Goal: Task Accomplishment & Management: Use online tool/utility

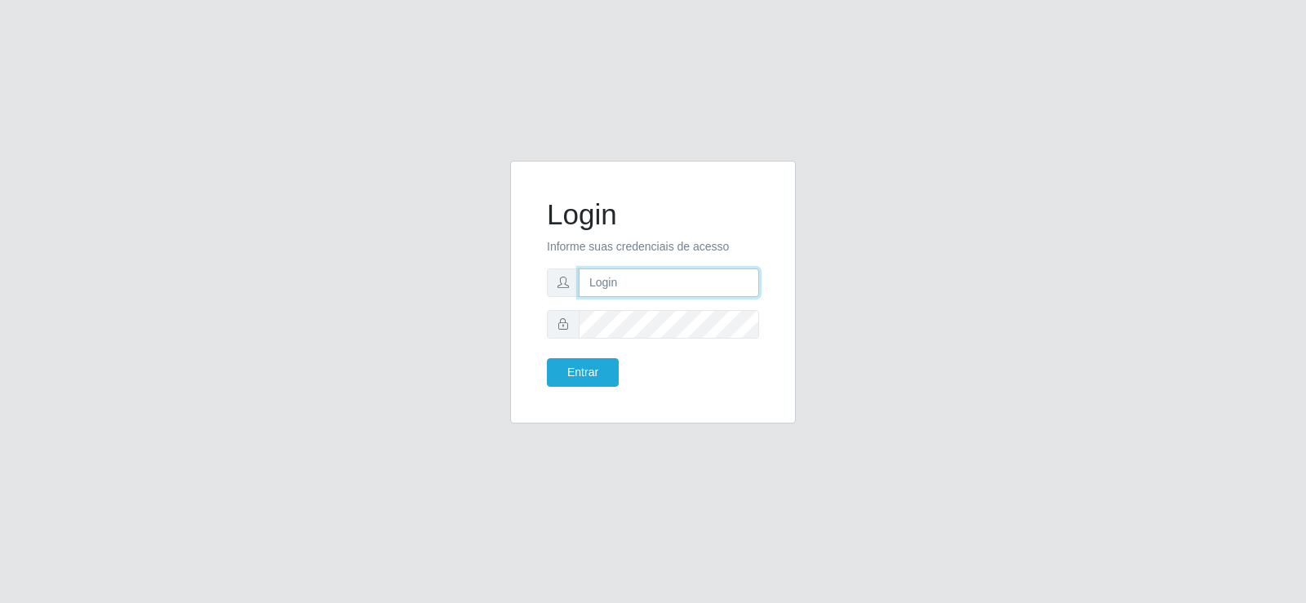
type input "[EMAIL_ADDRESS][DOMAIN_NAME]"
click at [733, 286] on input "[EMAIL_ADDRESS][DOMAIN_NAME]" at bounding box center [669, 283] width 180 height 29
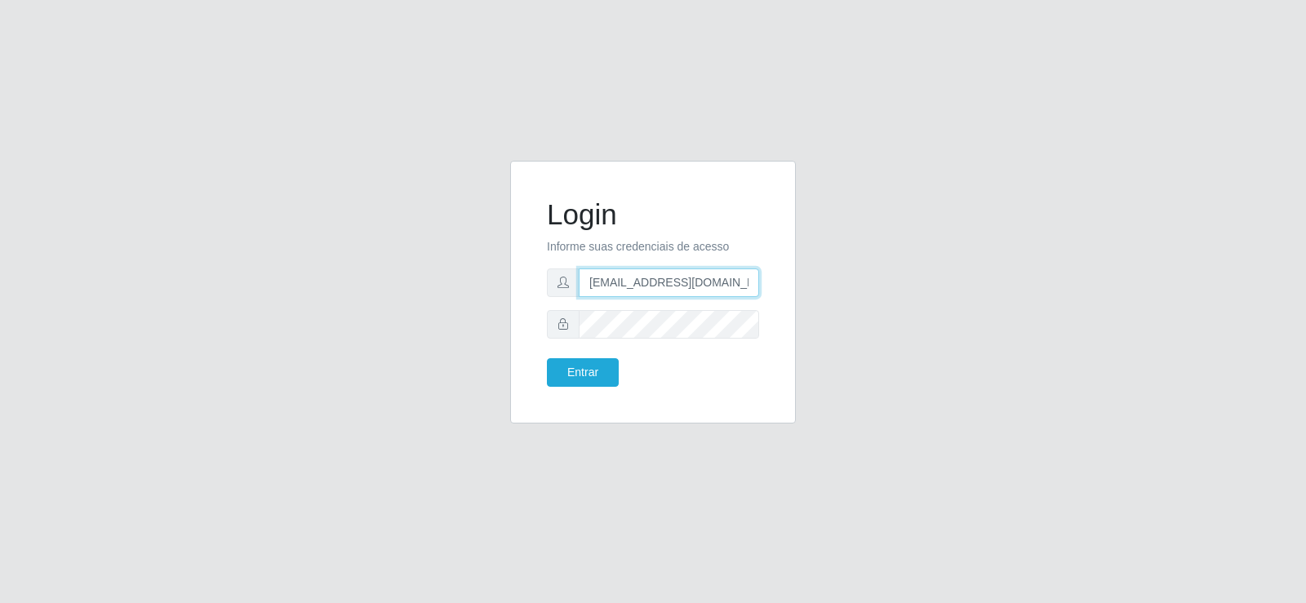
click at [734, 286] on input "[EMAIL_ADDRESS][DOMAIN_NAME]" at bounding box center [669, 283] width 180 height 29
type input "raizasup@tadeu.com"
click at [568, 368] on button "Entrar" at bounding box center [583, 372] width 72 height 29
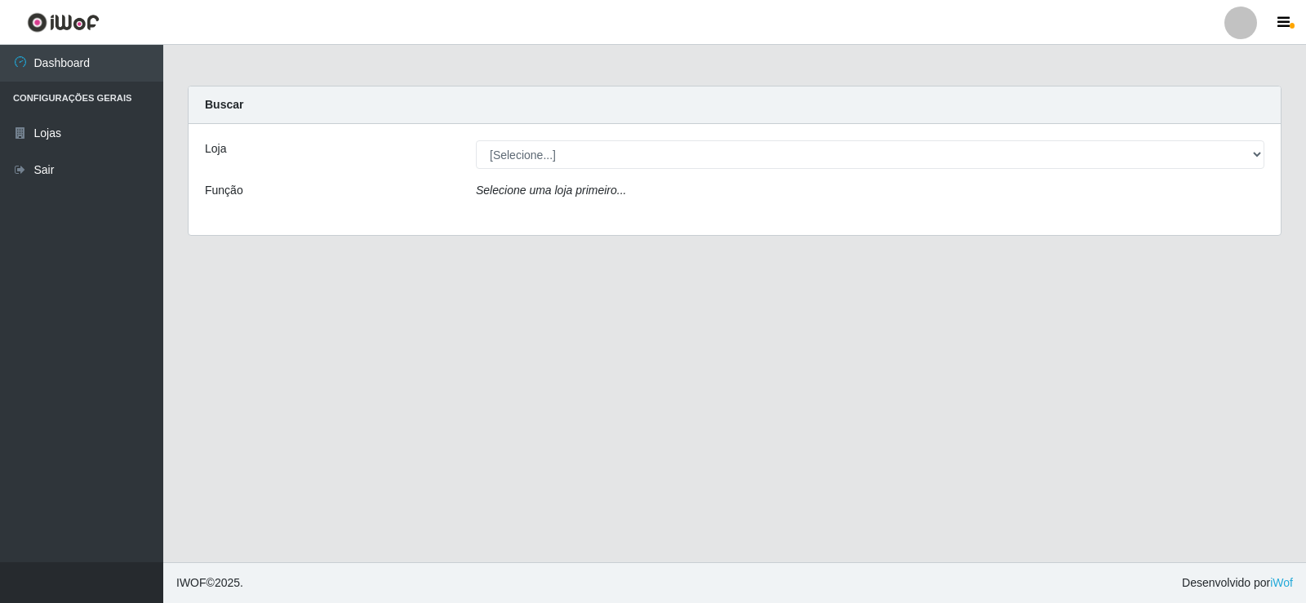
drag, startPoint x: 633, startPoint y: 139, endPoint x: 619, endPoint y: 174, distance: 37.7
click at [628, 158] on div "Loja [Selecione...] Supermercado Tadeu - Lagoa Seca Função Selecione uma loja p…" at bounding box center [735, 179] width 1092 height 111
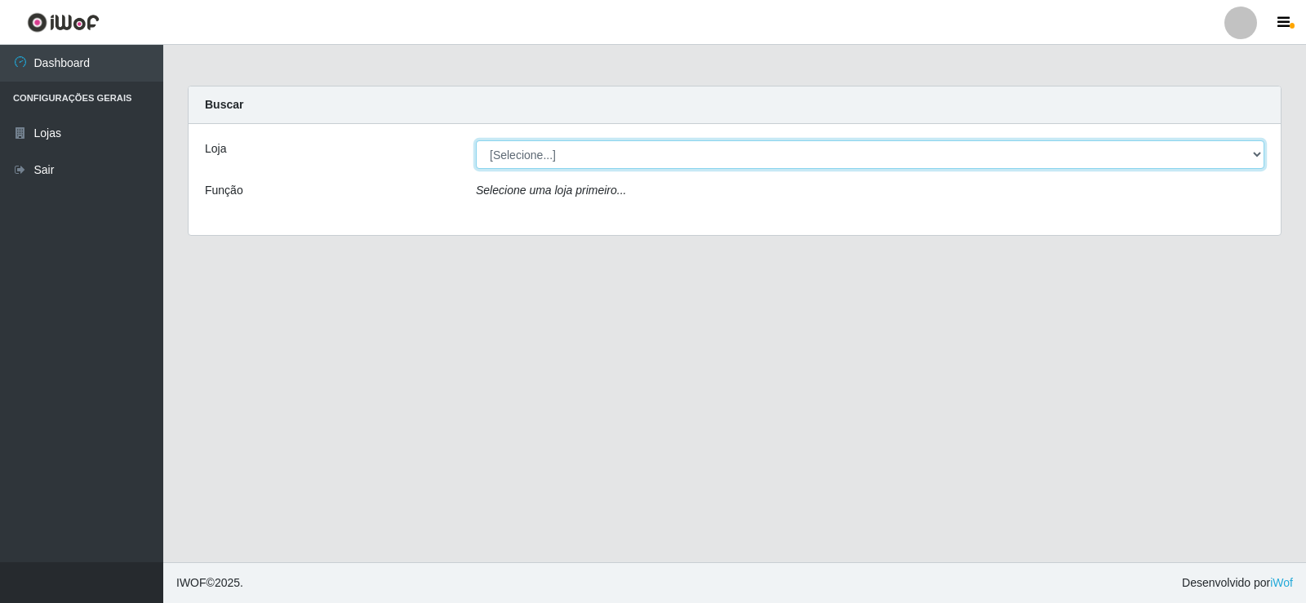
click at [619, 157] on select "[Selecione...] Supermercado Tadeu - [GEOGRAPHIC_DATA]" at bounding box center [870, 154] width 788 height 29
click at [476, 140] on select "[Selecione...] Supermercado Tadeu - [GEOGRAPHIC_DATA]" at bounding box center [870, 154] width 788 height 29
click at [633, 162] on select "[Selecione...] Supermercado Tadeu - [GEOGRAPHIC_DATA]" at bounding box center [870, 154] width 788 height 29
select select "195"
click at [476, 140] on select "[Selecione...] Supermercado Tadeu - [GEOGRAPHIC_DATA]" at bounding box center [870, 154] width 788 height 29
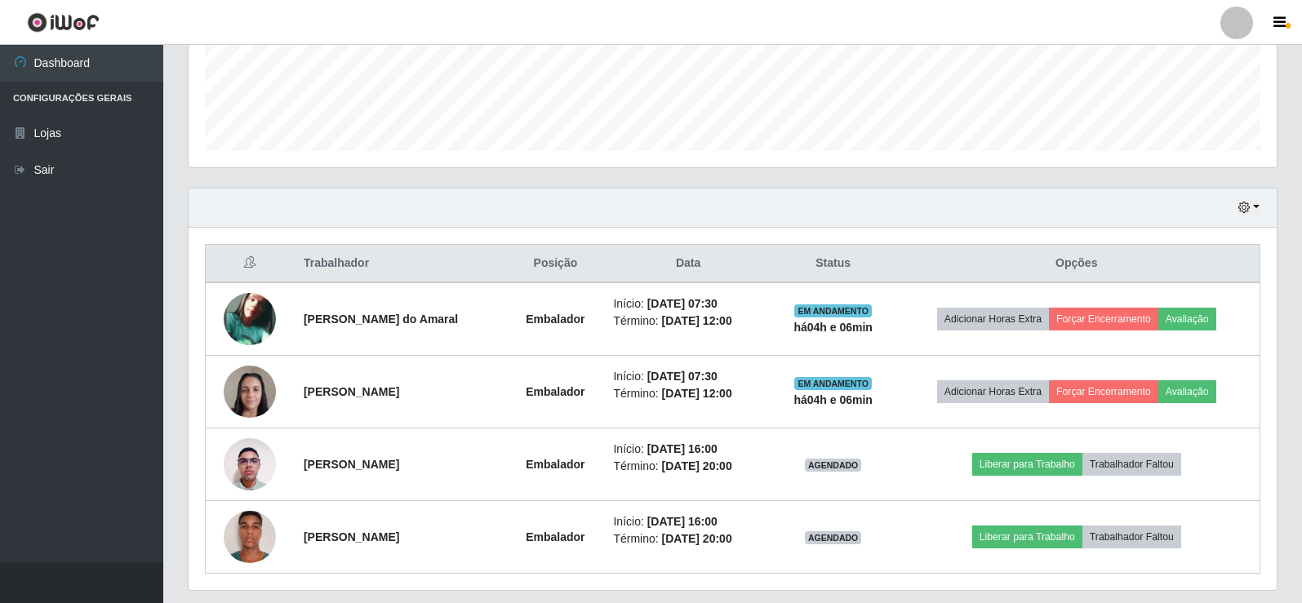
scroll to position [481, 0]
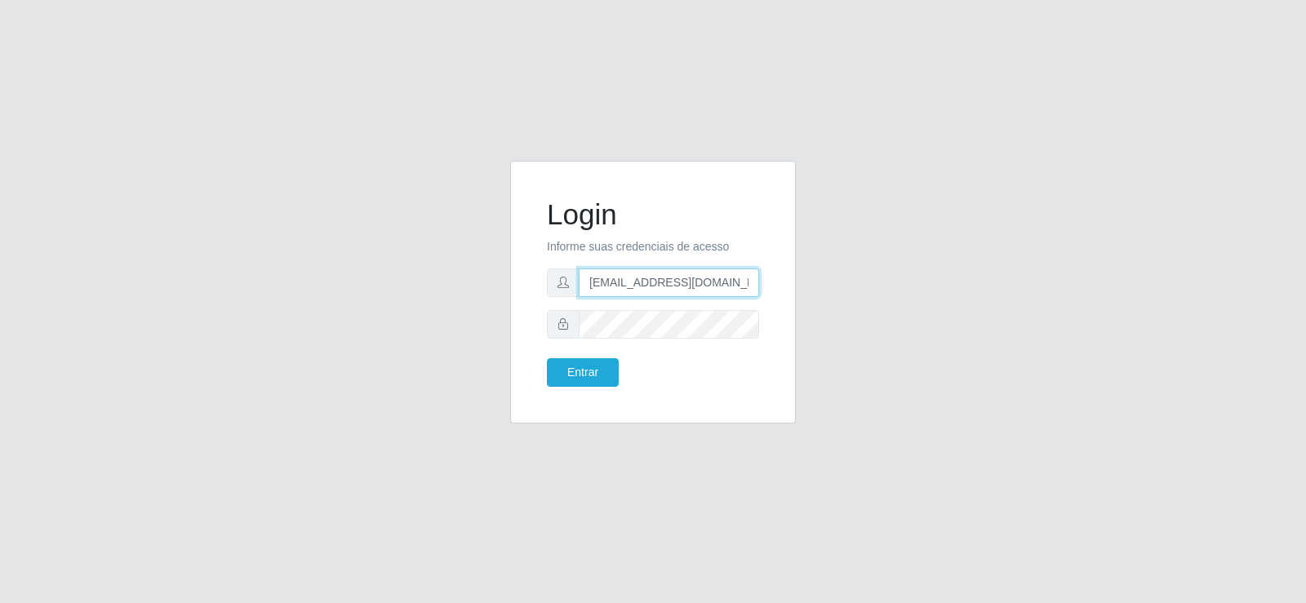
click at [713, 286] on input "[EMAIL_ADDRESS][DOMAIN_NAME]" at bounding box center [669, 283] width 180 height 29
click at [704, 286] on input "[EMAIL_ADDRESS][DOMAIN_NAME]" at bounding box center [669, 283] width 180 height 29
type input "matheusctdr00@gm.com"
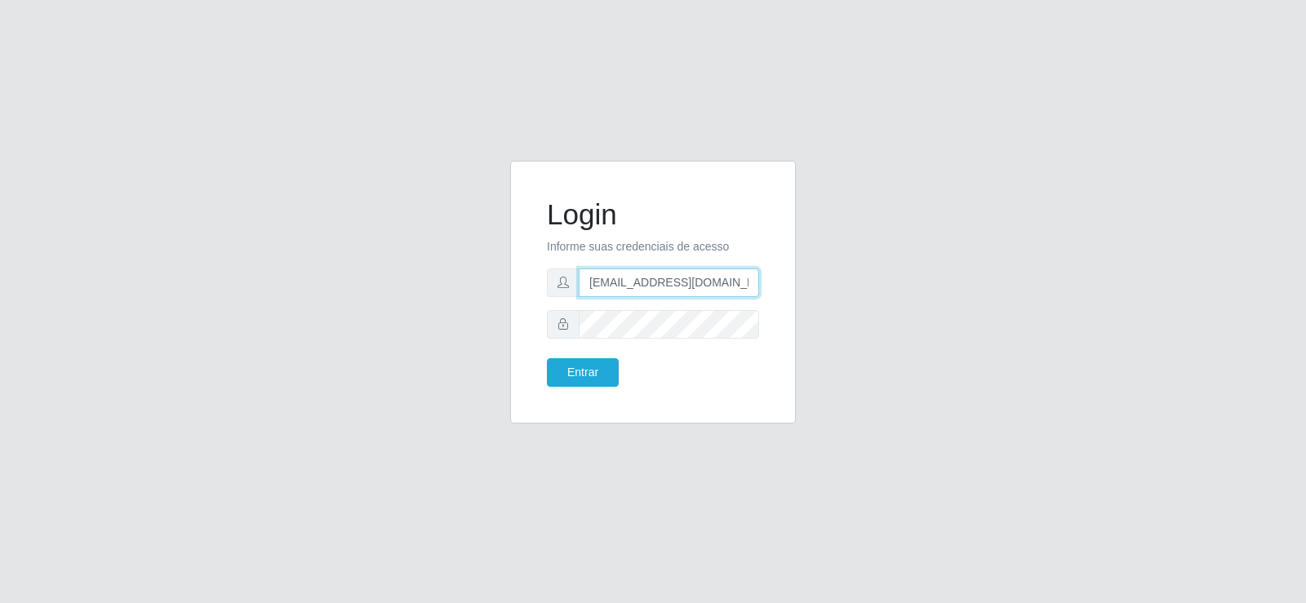
click at [703, 286] on input "matheusctdr00@gm.com" at bounding box center [669, 283] width 180 height 29
type input "raizasup@tadeu.com"
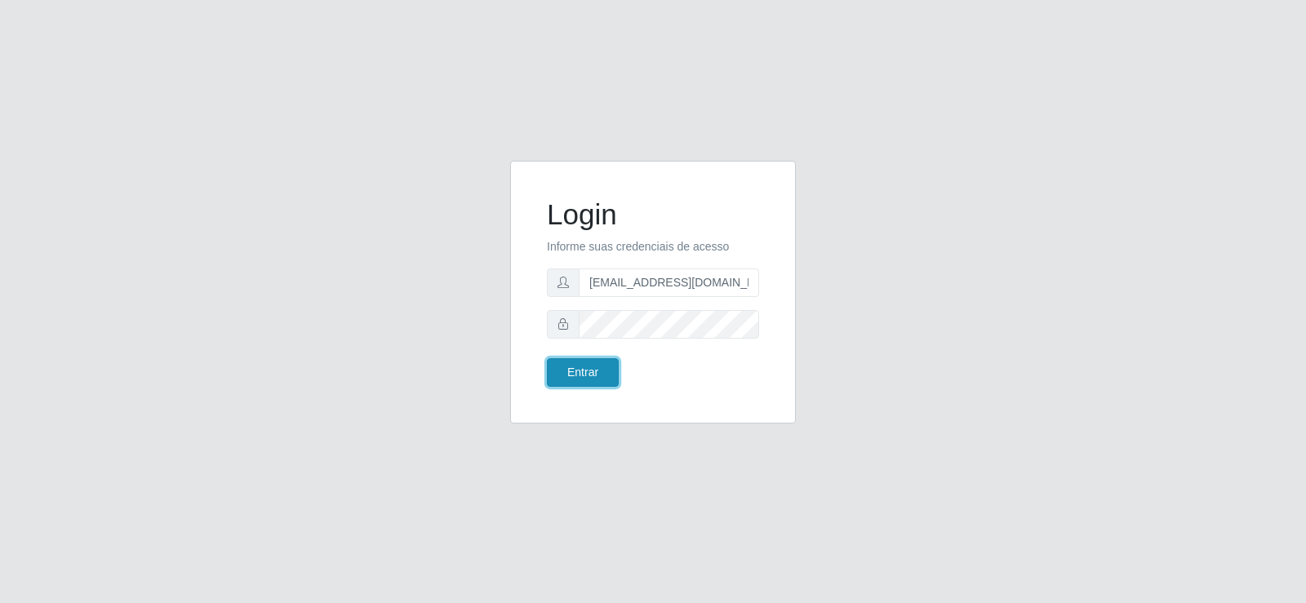
click at [602, 371] on button "Entrar" at bounding box center [583, 372] width 72 height 29
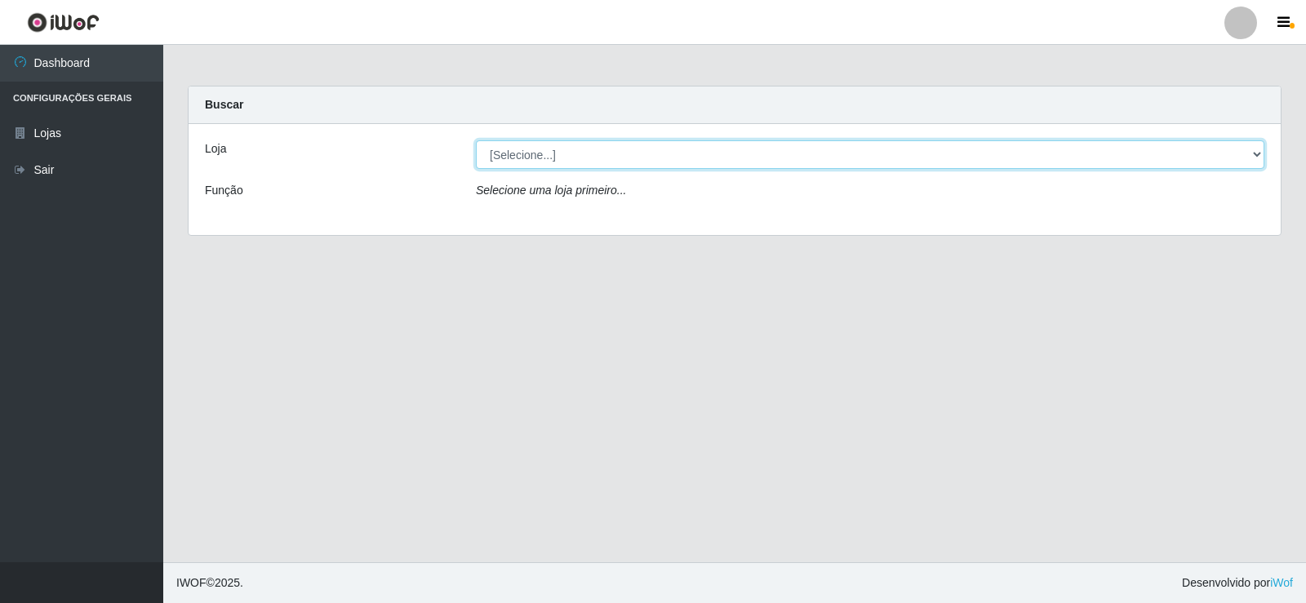
drag, startPoint x: 622, startPoint y: 153, endPoint x: 613, endPoint y: 180, distance: 29.2
click at [613, 180] on div "Loja [Selecione...] Supermercado Tadeu - Lagoa Seca Função Selecione uma loja p…" at bounding box center [735, 179] width 1092 height 111
click at [476, 140] on select "[Selecione...] Supermercado Tadeu - [GEOGRAPHIC_DATA]" at bounding box center [870, 154] width 788 height 29
click at [610, 159] on select "[Selecione...] Supermercado Tadeu - [GEOGRAPHIC_DATA]" at bounding box center [870, 154] width 788 height 29
select select "195"
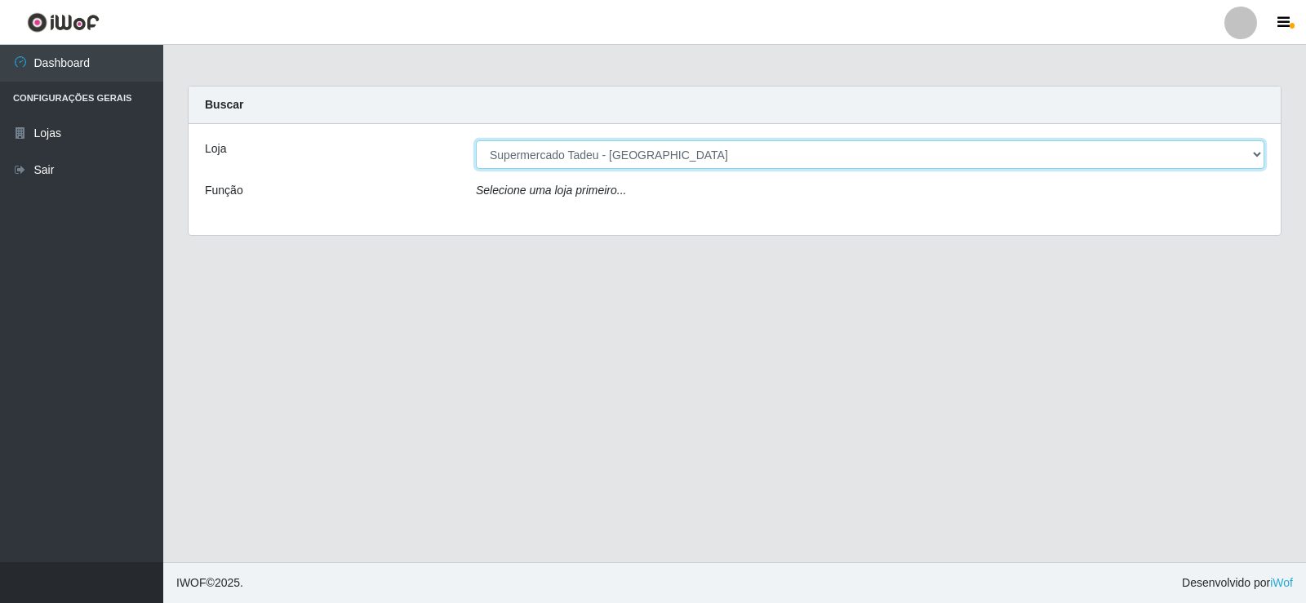
click at [476, 140] on select "[Selecione...] Supermercado Tadeu - [GEOGRAPHIC_DATA]" at bounding box center [870, 154] width 788 height 29
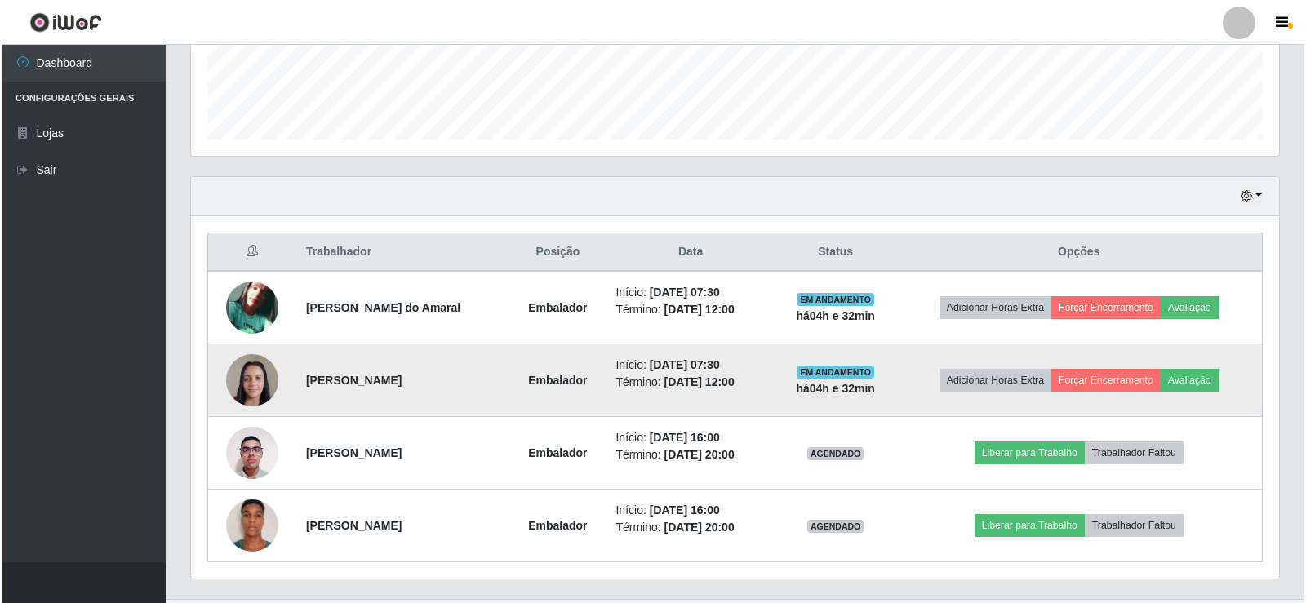
scroll to position [481, 0]
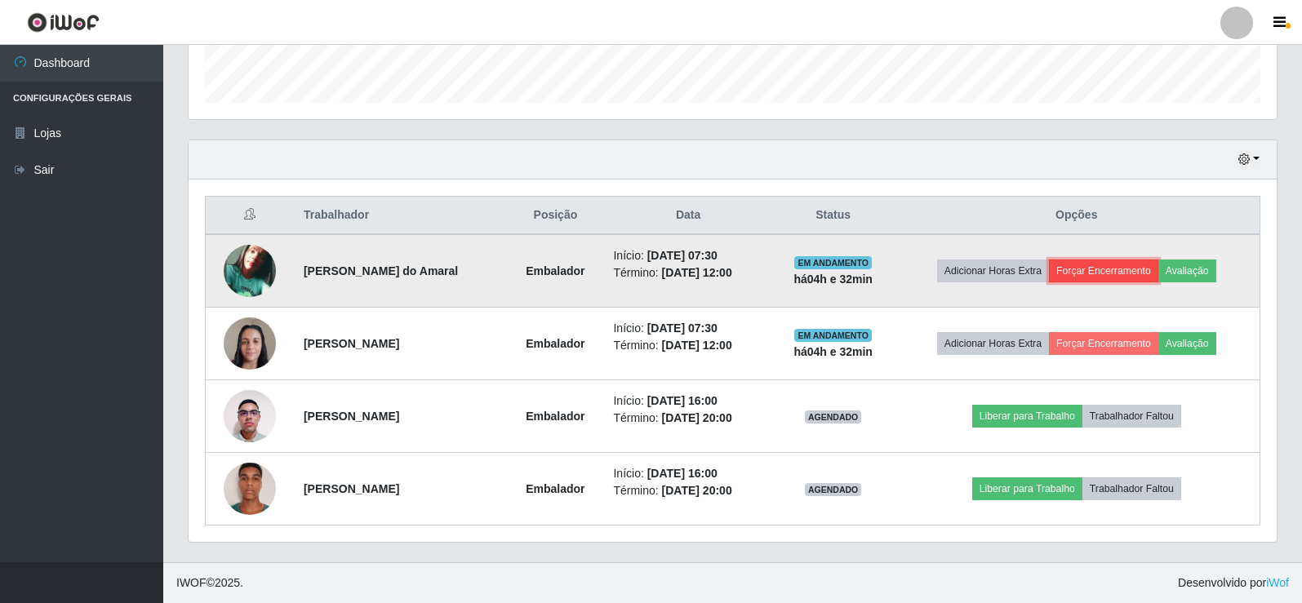
click at [1090, 264] on button "Forçar Encerramento" at bounding box center [1103, 271] width 109 height 23
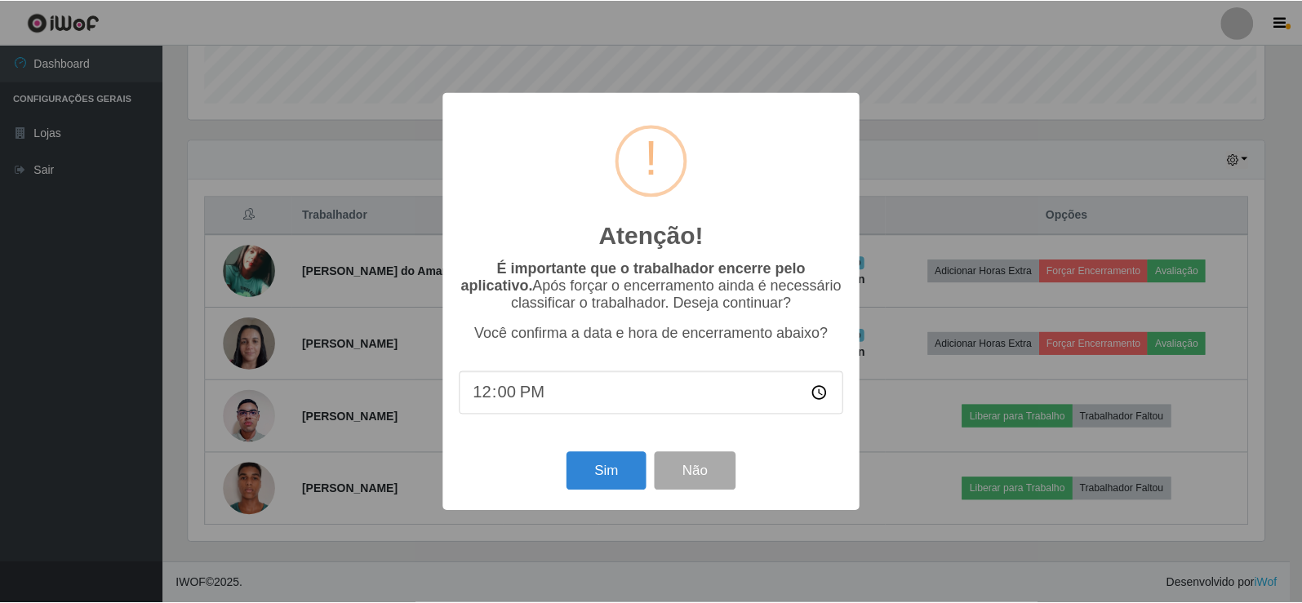
scroll to position [339, 1080]
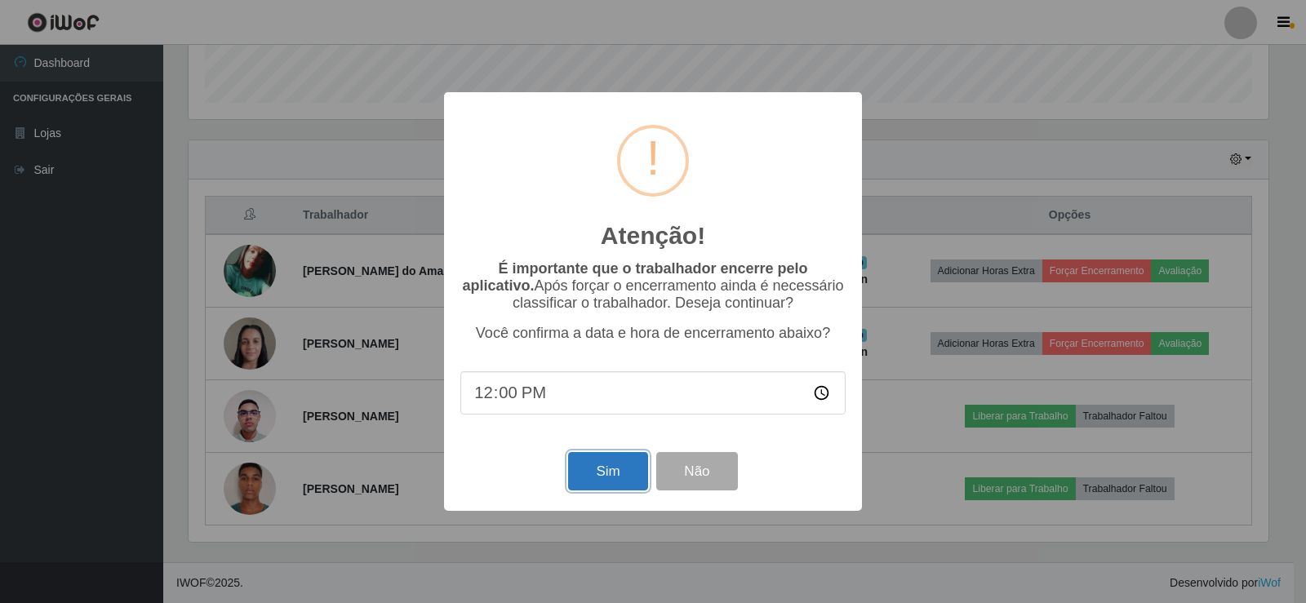
click at [601, 477] on button "Sim" at bounding box center [607, 471] width 79 height 38
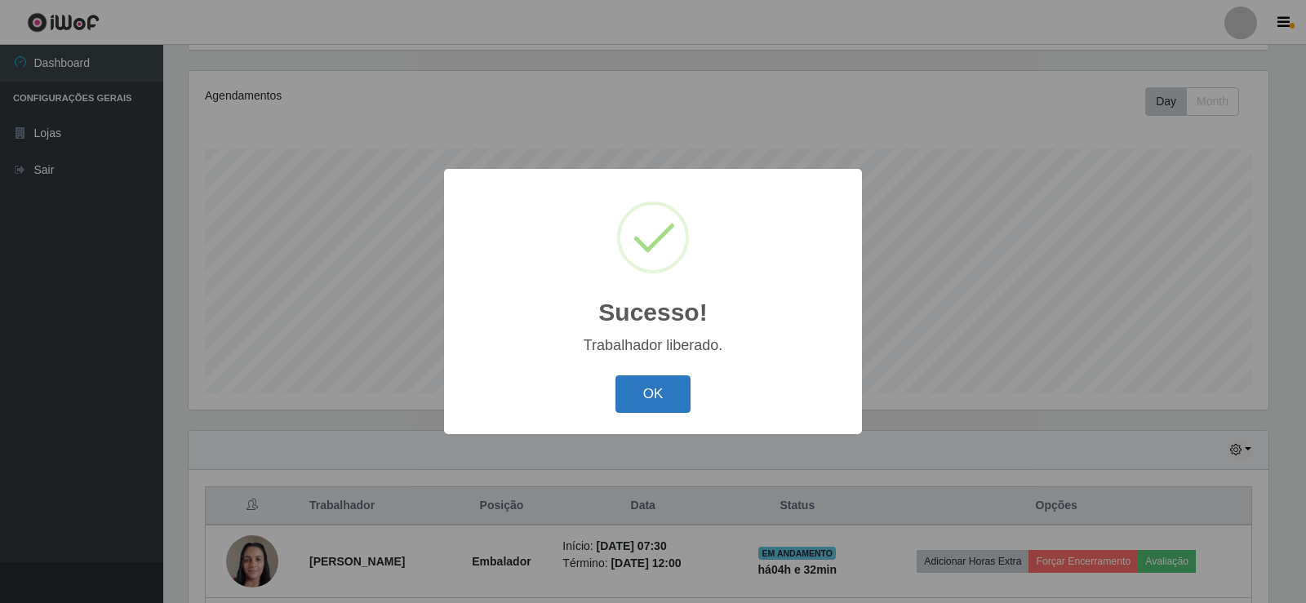
click at [645, 384] on button "OK" at bounding box center [653, 394] width 76 height 38
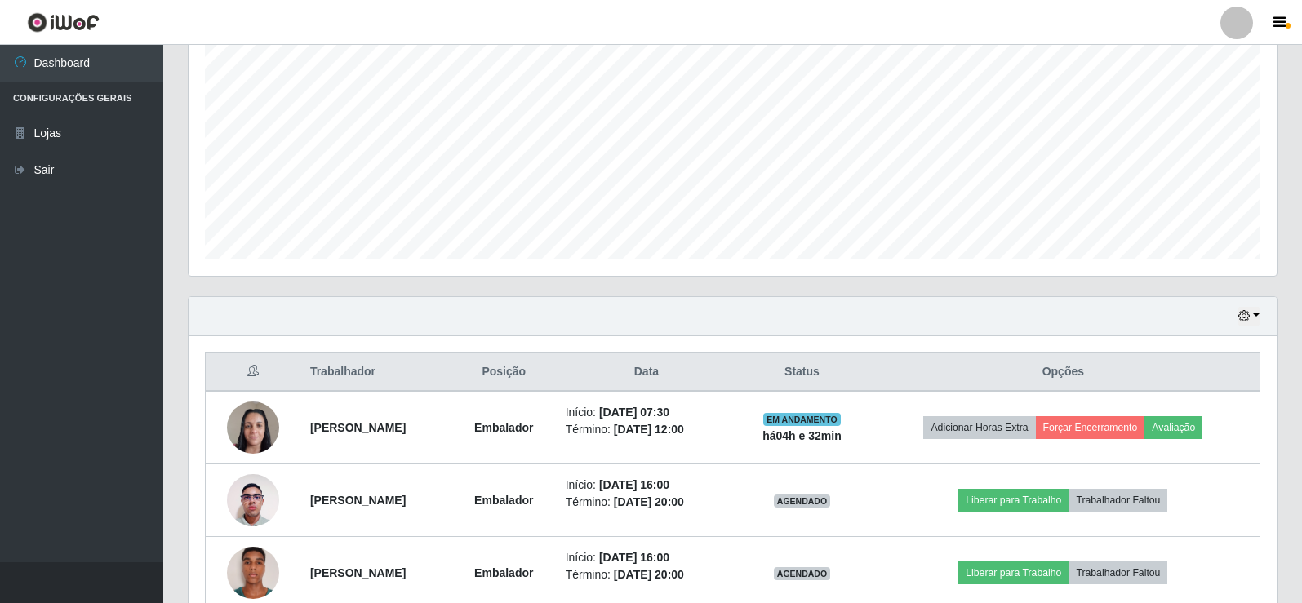
scroll to position [353, 0]
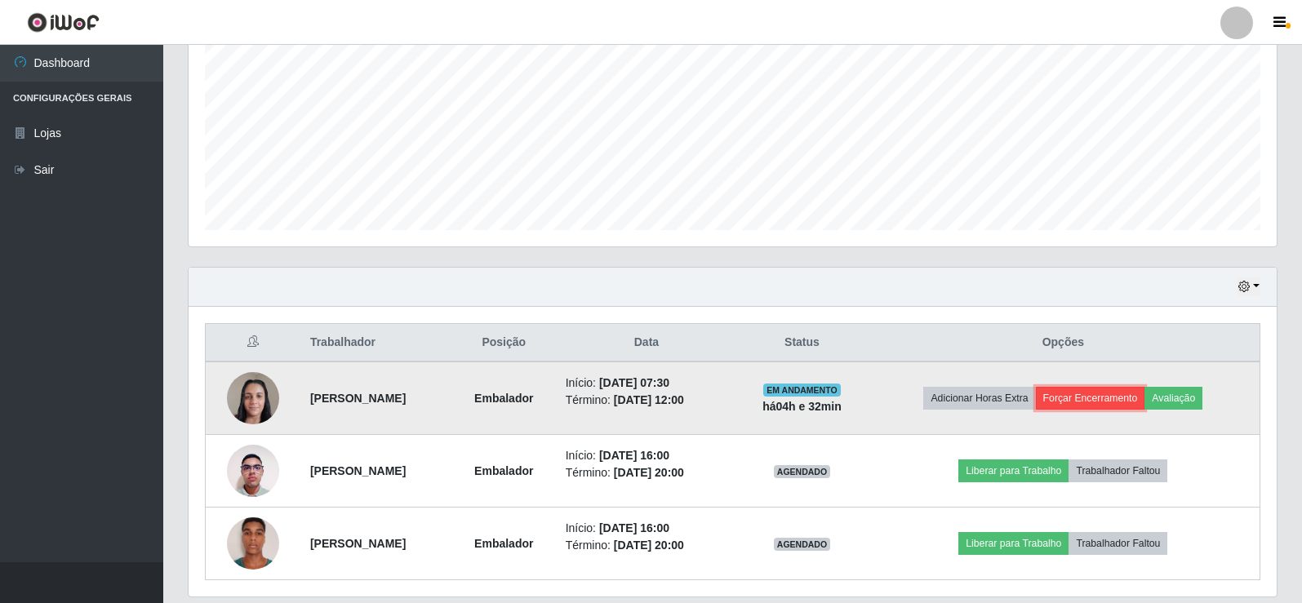
click at [1090, 394] on button "Forçar Encerramento" at bounding box center [1090, 398] width 109 height 23
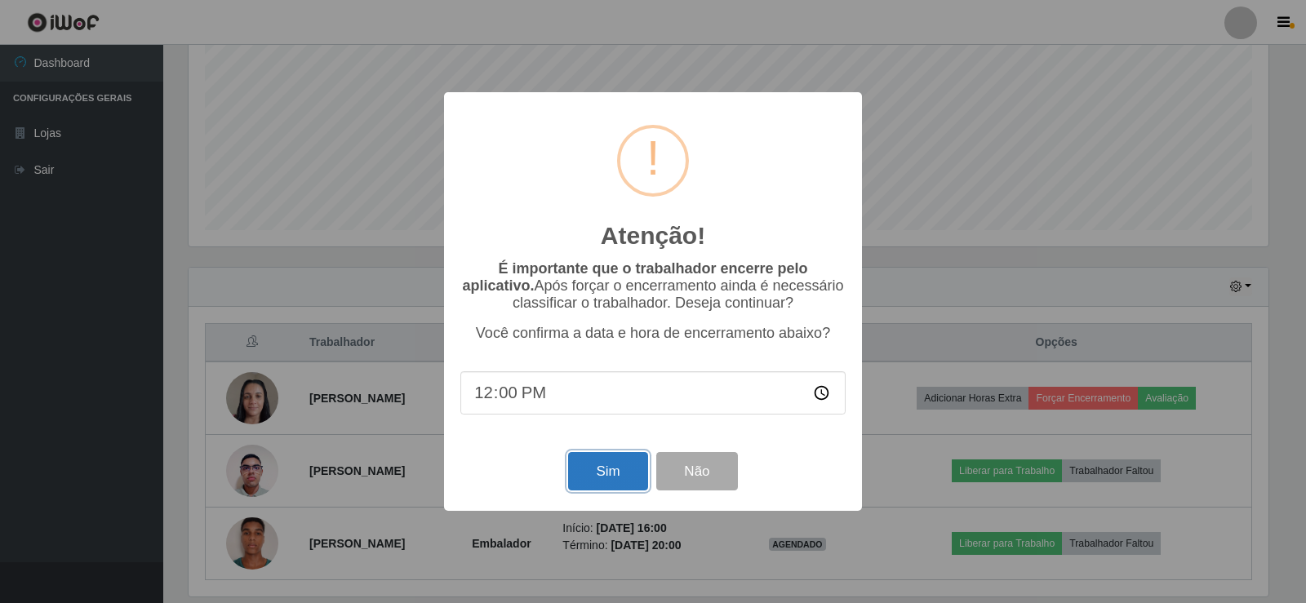
click at [593, 469] on button "Sim" at bounding box center [607, 471] width 79 height 38
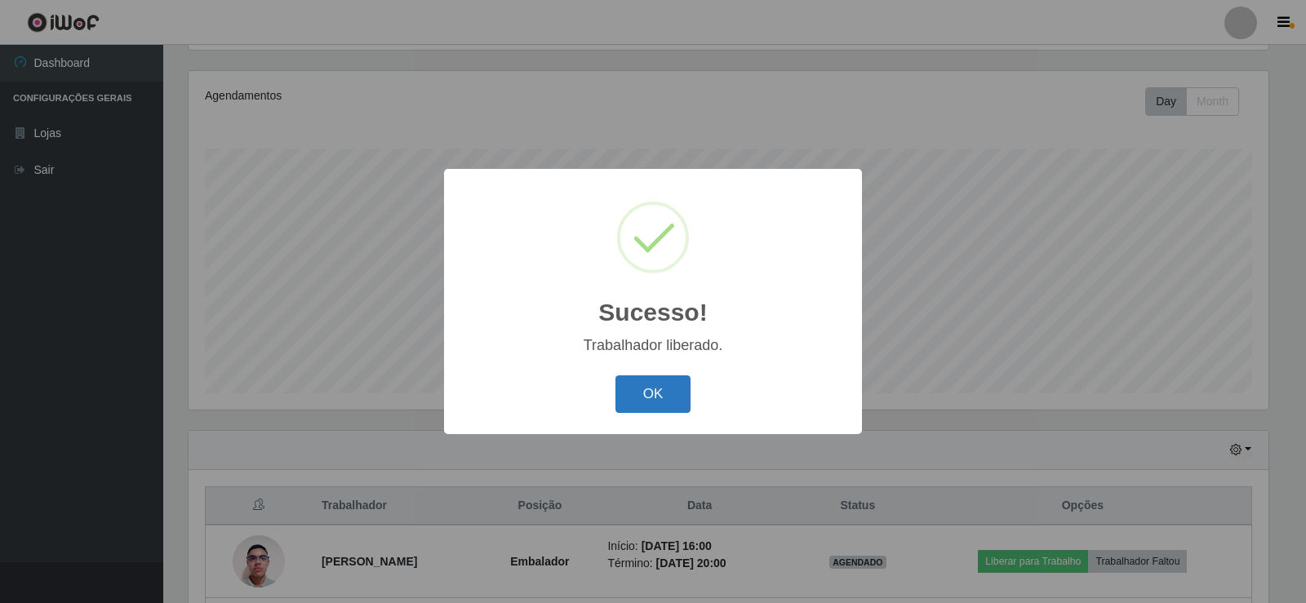
click at [674, 384] on button "OK" at bounding box center [653, 394] width 76 height 38
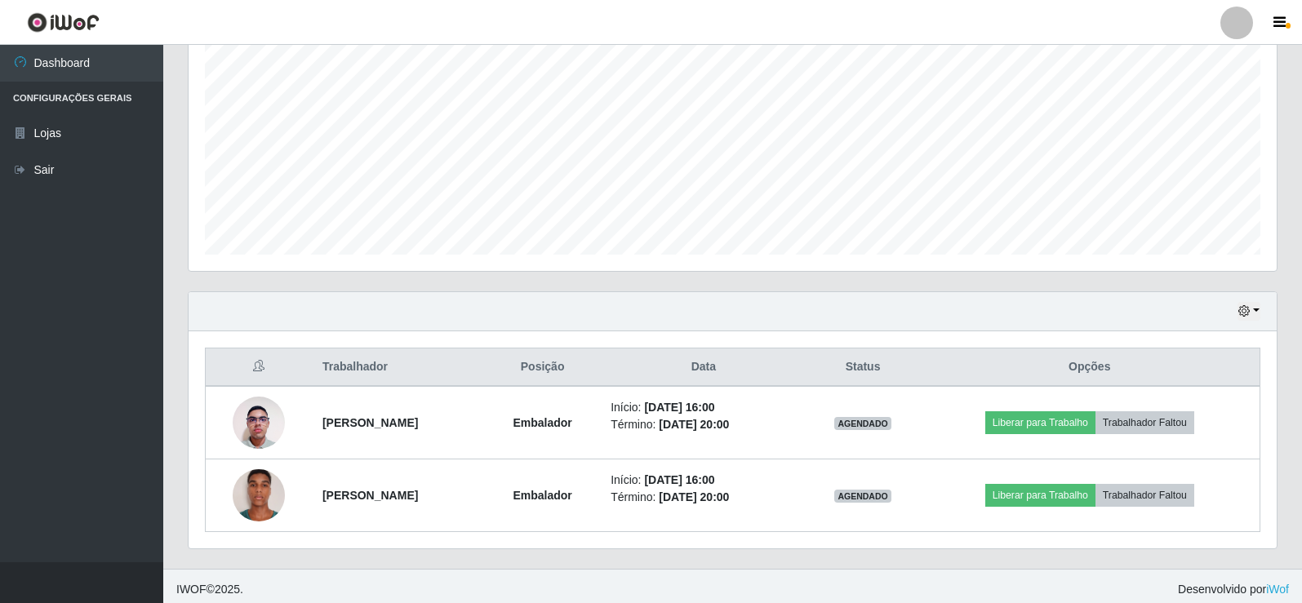
scroll to position [335, 0]
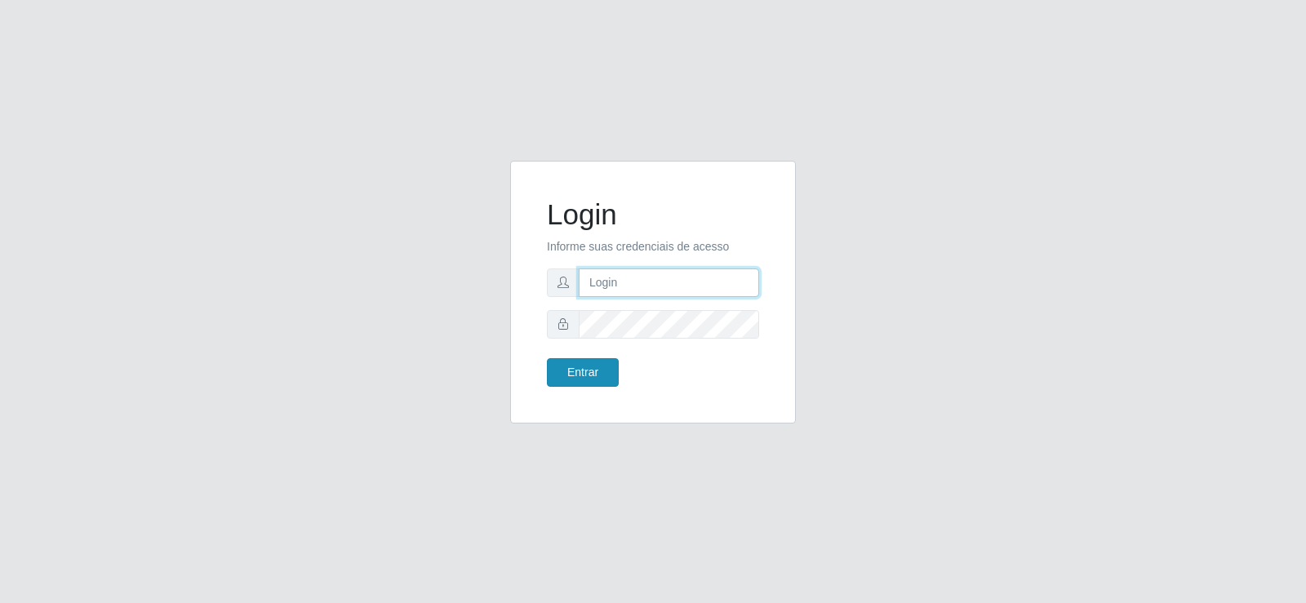
type input "[EMAIL_ADDRESS][DOMAIN_NAME]"
click at [553, 366] on button "Entrar" at bounding box center [583, 372] width 72 height 29
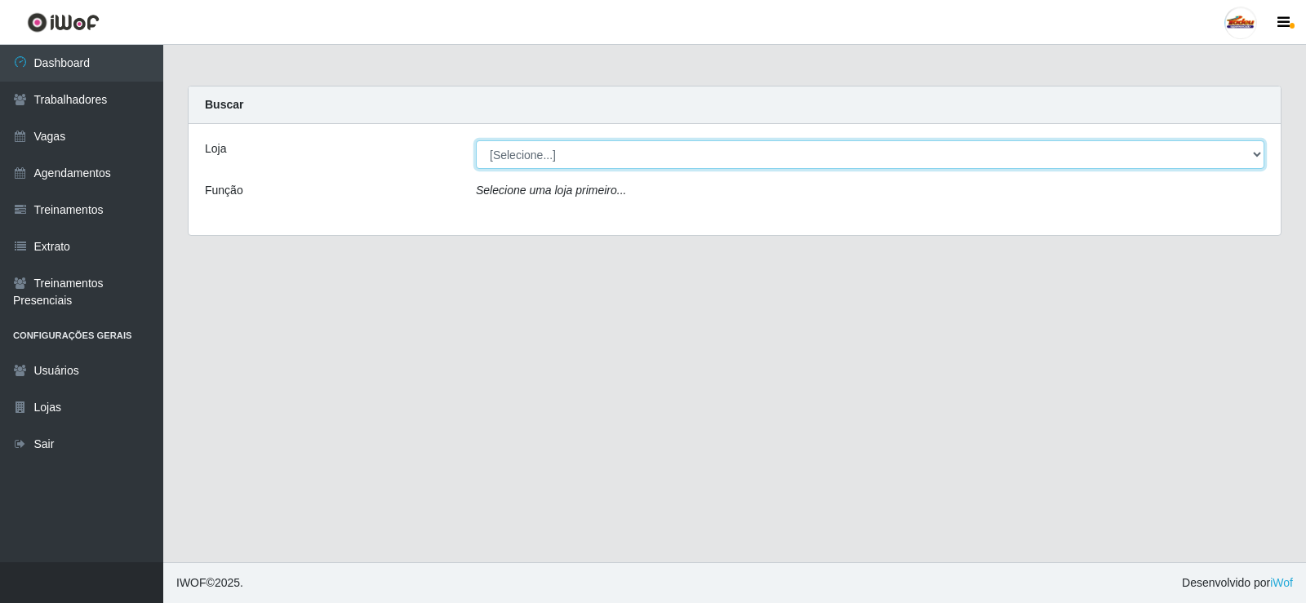
click at [509, 158] on select "[Selecione...] Supermercado Tadeu - [GEOGRAPHIC_DATA]" at bounding box center [870, 154] width 788 height 29
select select "195"
click at [476, 140] on select "[Selecione...] Supermercado Tadeu - [GEOGRAPHIC_DATA]" at bounding box center [870, 154] width 788 height 29
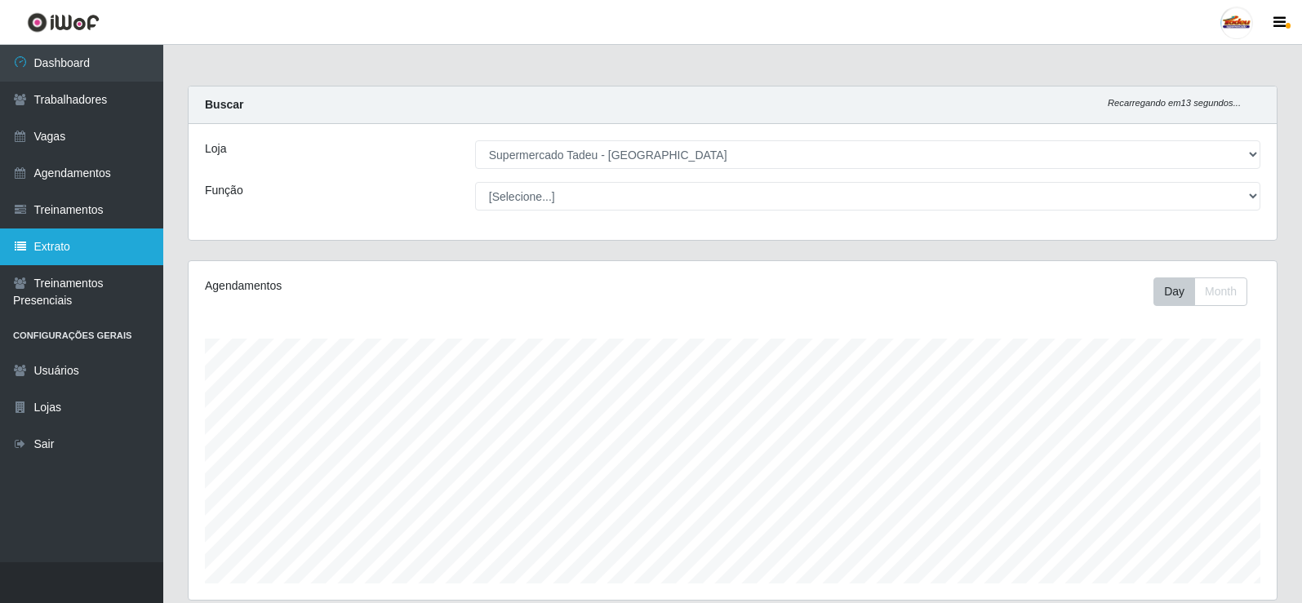
click at [89, 232] on link "Extrato" at bounding box center [81, 247] width 163 height 37
